Goal: Information Seeking & Learning: Check status

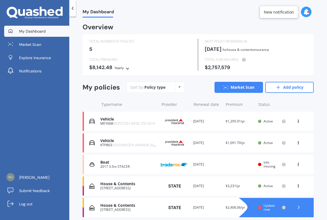
click at [25, 179] on span "[PERSON_NAME]" at bounding box center [34, 178] width 30 height 6
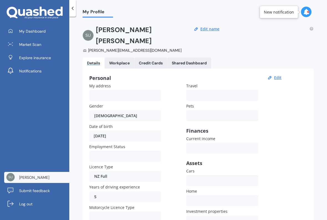
click at [122, 58] on link "Workplace" at bounding box center [119, 63] width 29 height 11
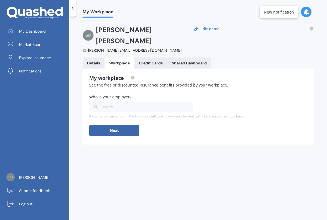
click at [145, 58] on Cards "Credit Cards" at bounding box center [150, 63] width 33 height 11
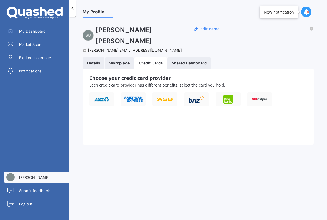
click at [184, 61] on div "Shared Dashboard" at bounding box center [189, 63] width 35 height 5
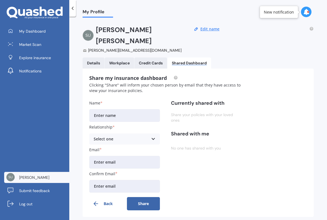
click at [27, 30] on span "My Dashboard" at bounding box center [32, 32] width 27 height 6
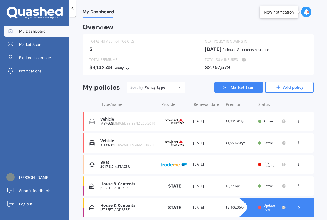
click at [105, 143] on div "KTP863 VOLKSWAGEN AMAROK 2016" at bounding box center [128, 145] width 56 height 4
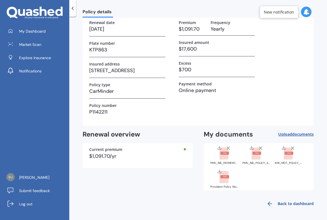
scroll to position [35, 0]
click at [224, 157] on rect at bounding box center [223, 154] width 9 height 12
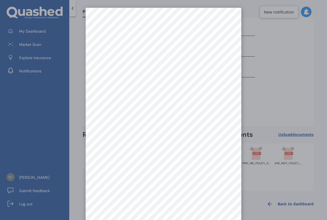
click at [273, 102] on div at bounding box center [163, 110] width 327 height 220
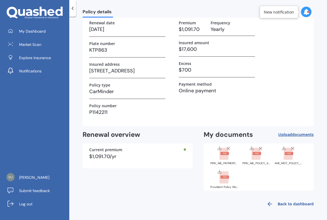
click at [258, 152] on rect at bounding box center [256, 153] width 9 height 3
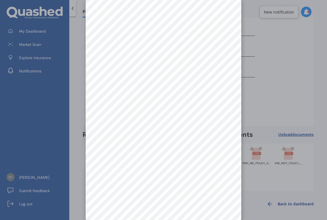
scroll to position [8, 0]
click at [284, 88] on div at bounding box center [163, 110] width 327 height 220
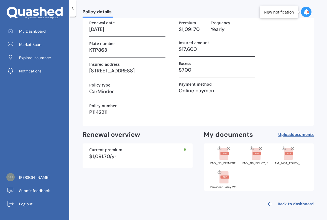
click at [257, 153] on rect at bounding box center [256, 153] width 9 height 3
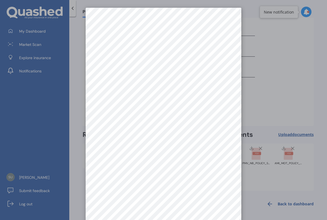
scroll to position [0, 0]
click at [287, 111] on div at bounding box center [163, 110] width 327 height 220
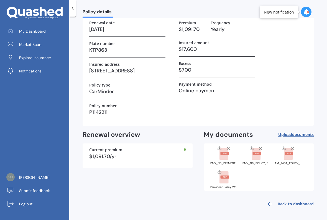
click at [286, 157] on rect at bounding box center [288, 154] width 9 height 12
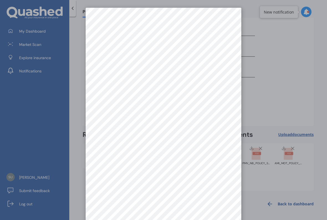
click at [289, 107] on div at bounding box center [163, 110] width 327 height 220
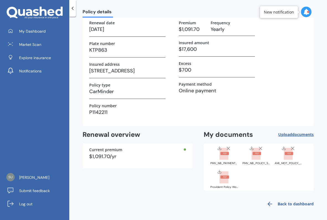
click at [218, 183] on div at bounding box center [224, 176] width 22 height 14
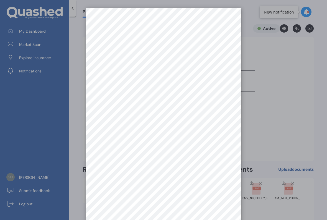
click at [278, 107] on div at bounding box center [163, 110] width 327 height 220
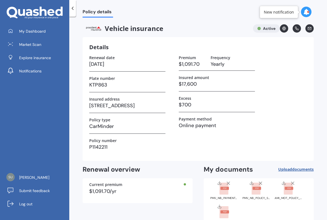
click at [75, 12] on div at bounding box center [72, 8] width 7 height 17
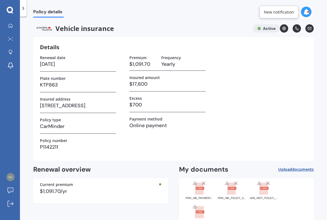
click at [25, 10] on icon at bounding box center [23, 9] width 6 height 6
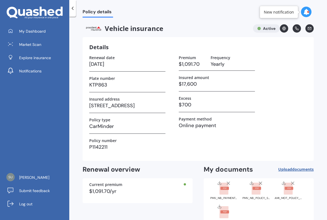
click at [27, 32] on span "My Dashboard" at bounding box center [32, 32] width 27 height 6
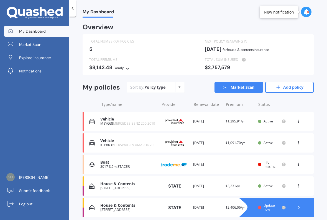
click at [110, 122] on div "MEY668 MERCEDES BENZ 250 2019" at bounding box center [128, 124] width 56 height 4
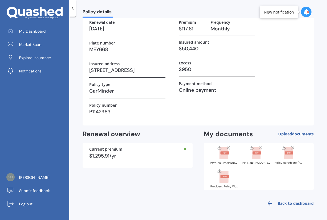
scroll to position [35, 0]
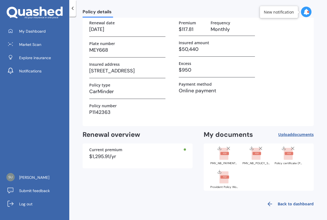
click at [287, 158] on rect at bounding box center [288, 154] width 9 height 12
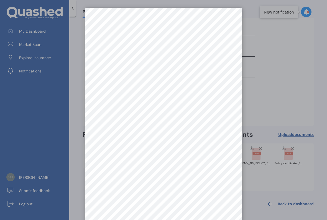
click at [271, 103] on div at bounding box center [163, 110] width 327 height 220
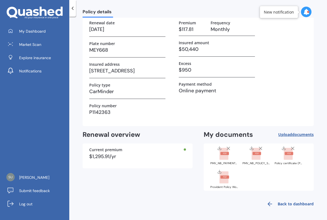
click at [288, 155] on rect at bounding box center [288, 154] width 9 height 12
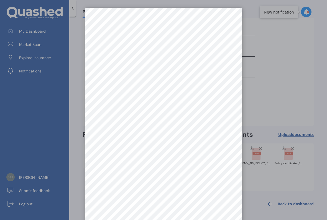
click at [261, 115] on div at bounding box center [163, 110] width 327 height 220
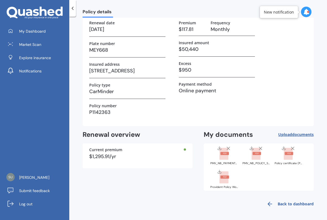
click at [256, 157] on rect at bounding box center [255, 154] width 9 height 12
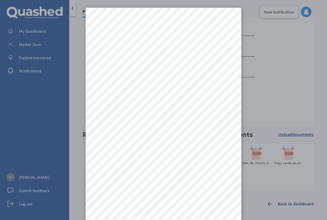
scroll to position [0, 0]
click at [77, 144] on div at bounding box center [163, 110] width 327 height 220
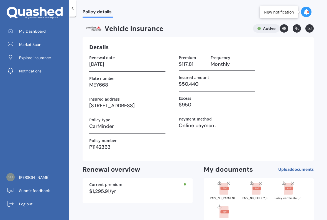
click at [74, 12] on div at bounding box center [72, 8] width 7 height 17
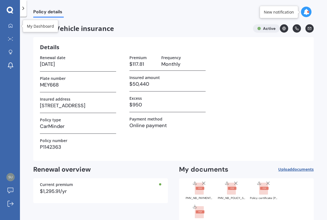
click at [12, 27] on icon at bounding box center [11, 26] width 4 height 4
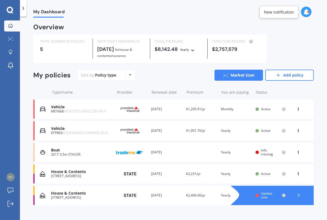
click at [62, 175] on div "[STREET_ADDRESS]" at bounding box center [81, 176] width 61 height 4
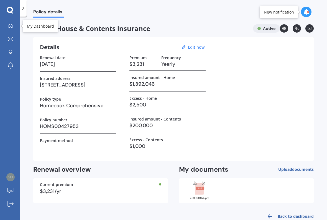
click at [11, 27] on icon at bounding box center [11, 26] width 4 height 4
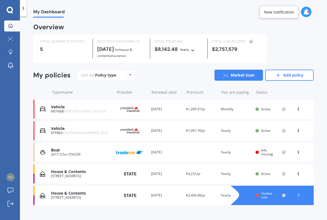
click at [72, 171] on div "House & Contents" at bounding box center [81, 172] width 61 height 5
